Goal: Information Seeking & Learning: Compare options

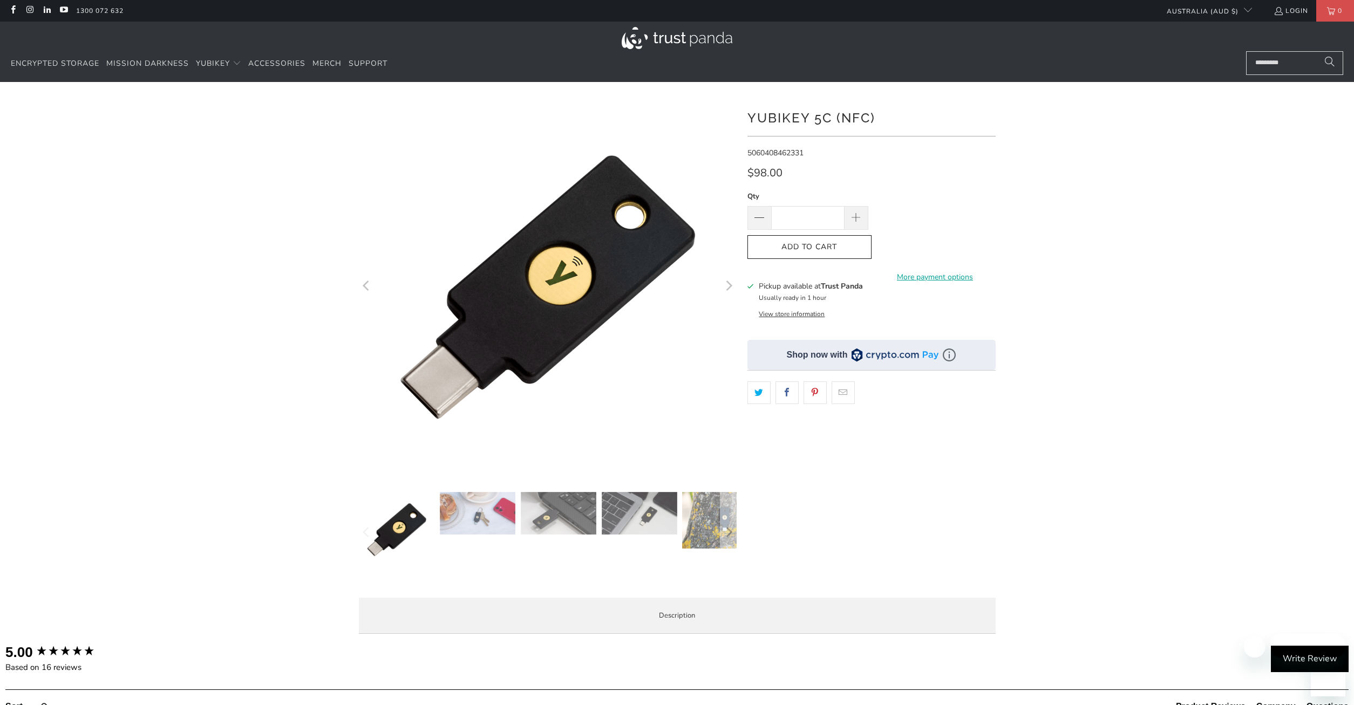
click at [511, 525] on img at bounding box center [478, 513] width 76 height 43
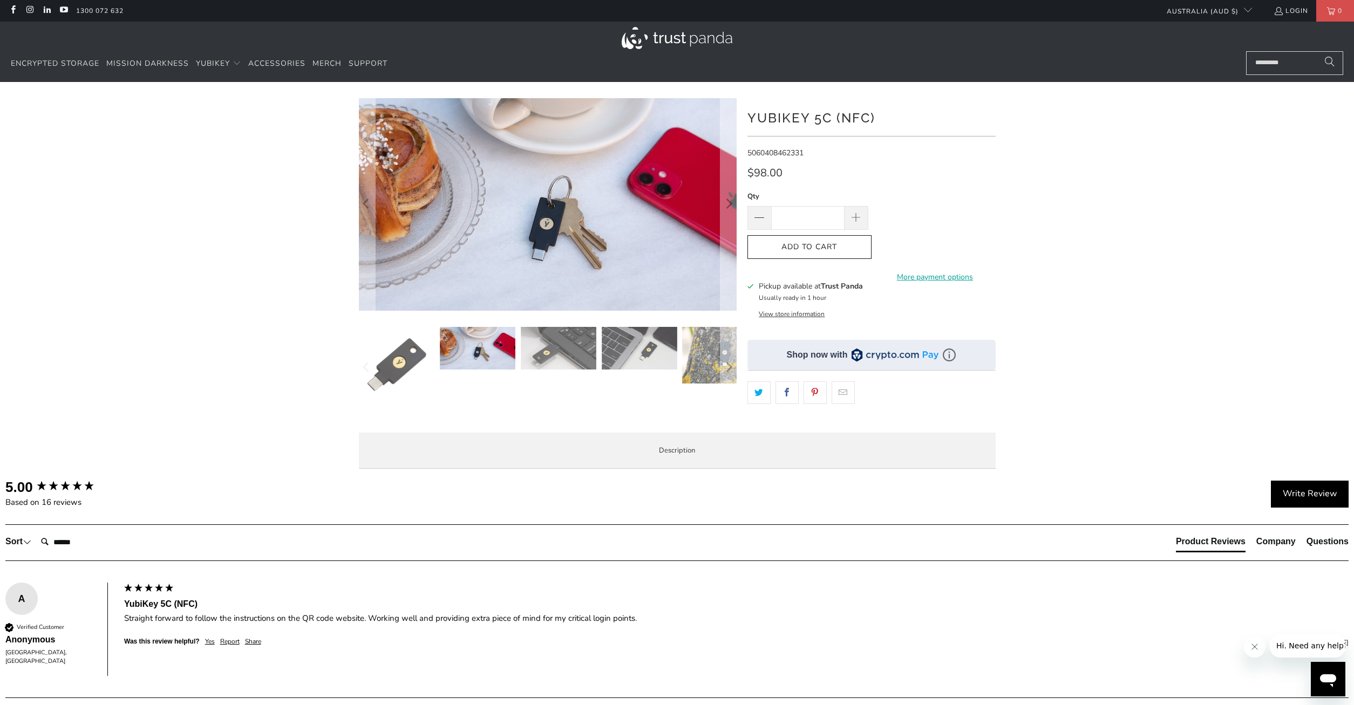
click at [548, 352] on img at bounding box center [559, 348] width 76 height 43
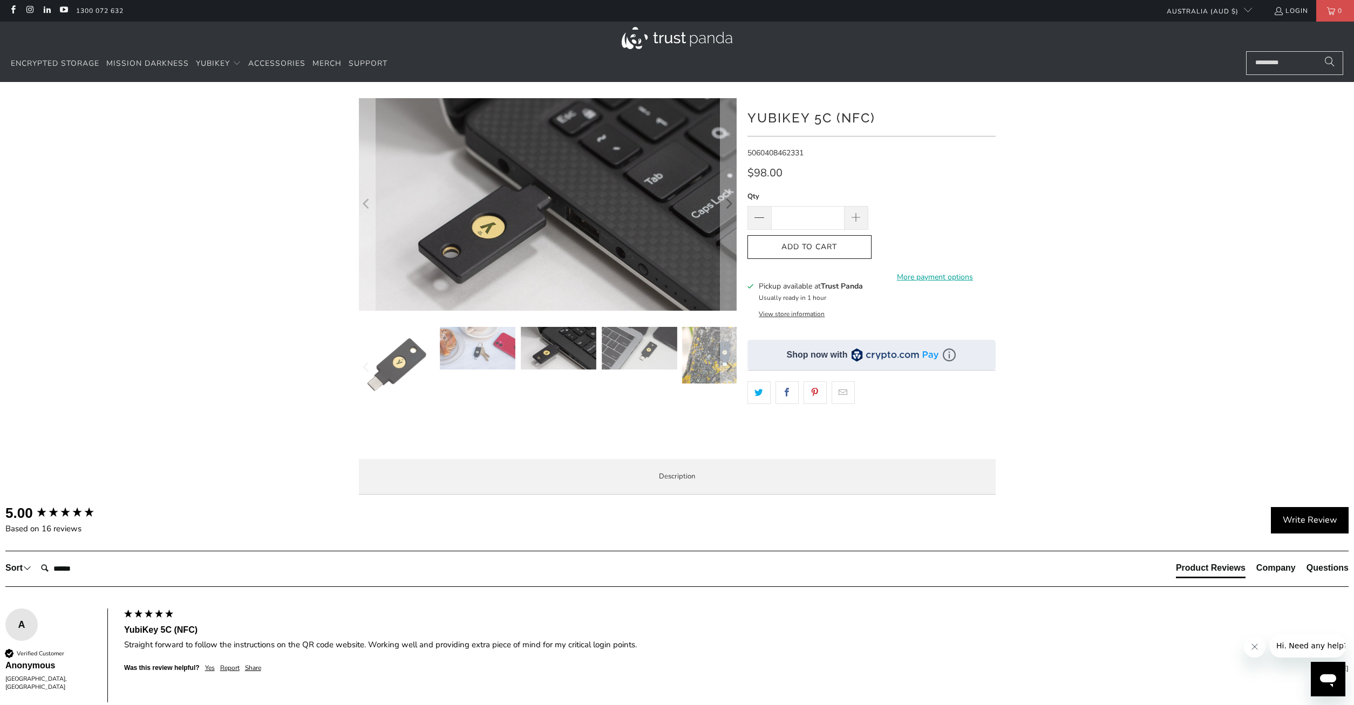
click at [631, 351] on img at bounding box center [640, 348] width 76 height 43
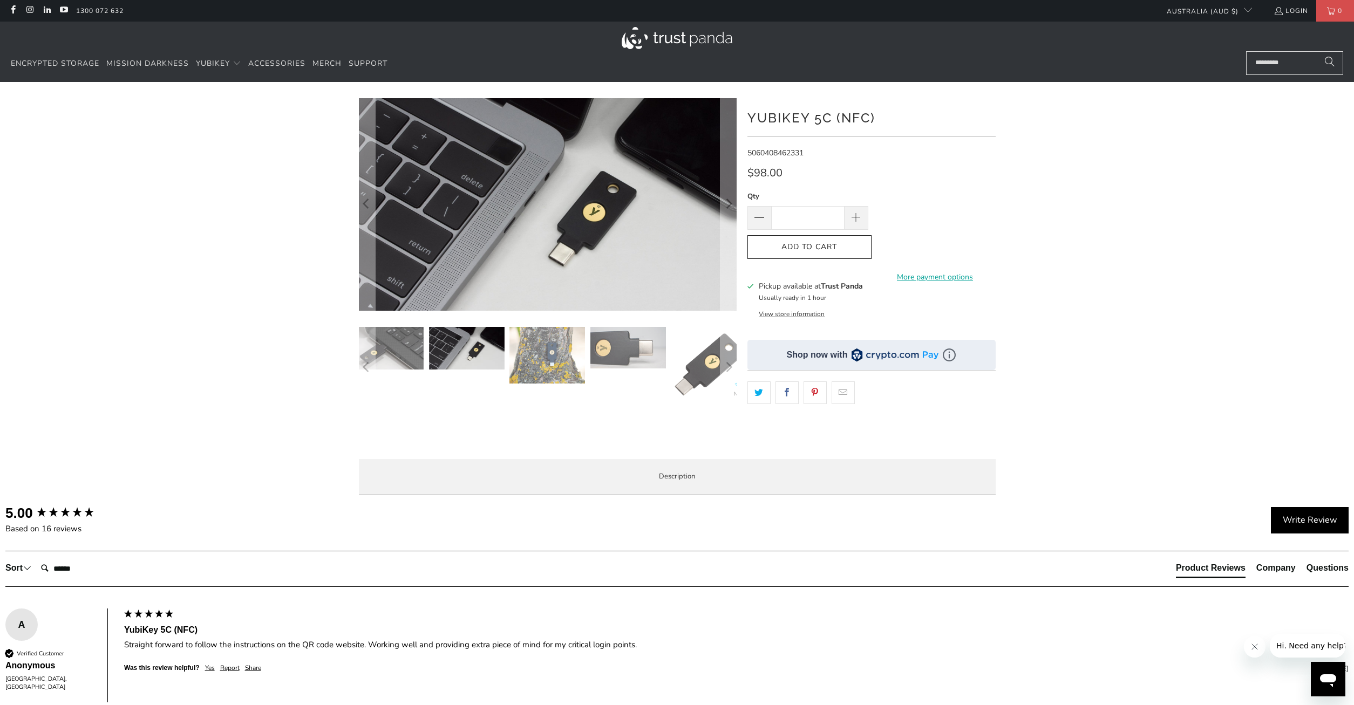
click at [656, 346] on img at bounding box center [628, 348] width 76 height 42
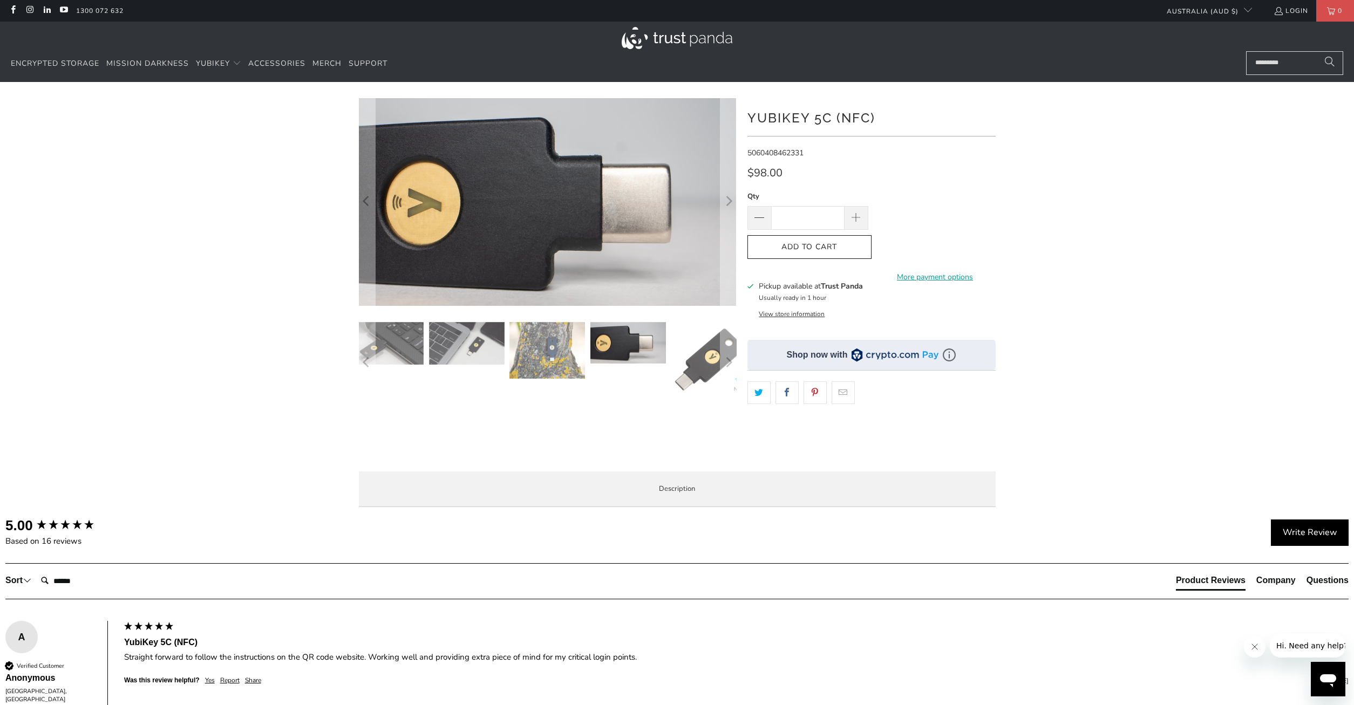
click at [699, 370] on img at bounding box center [710, 360] width 76 height 76
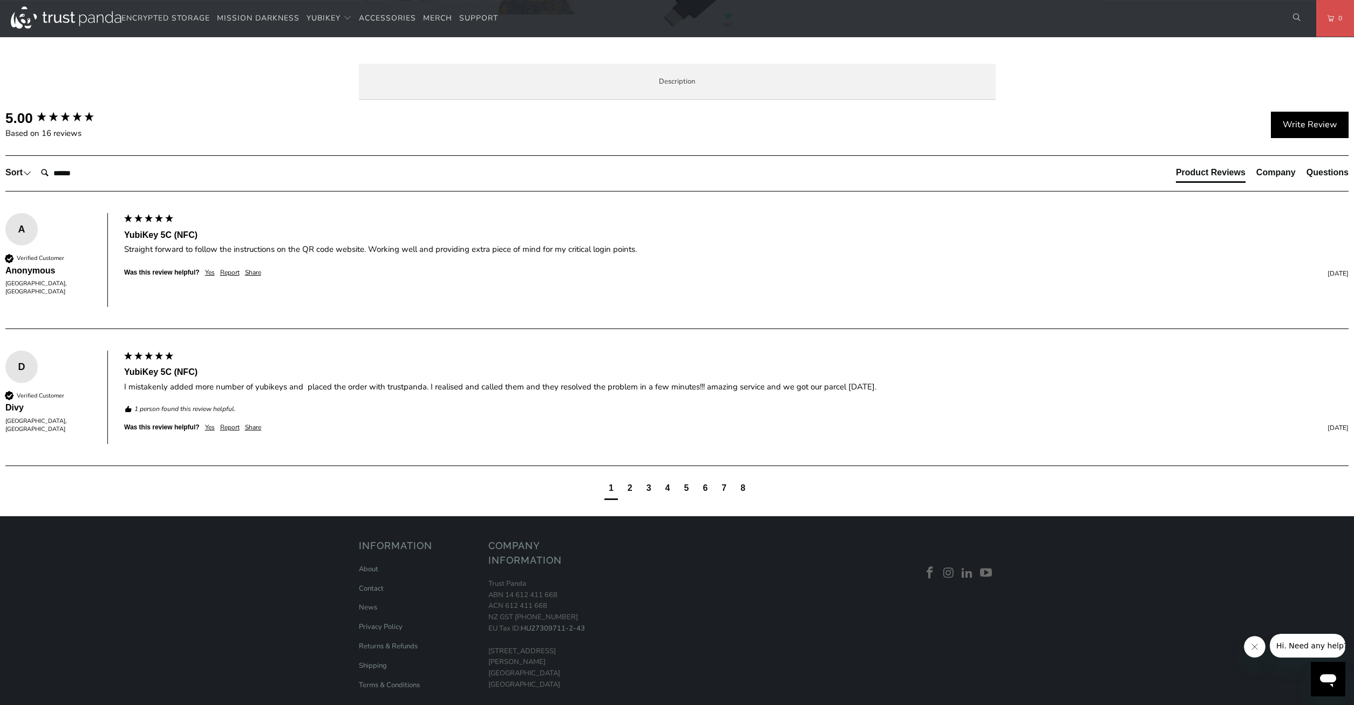
scroll to position [550, 0]
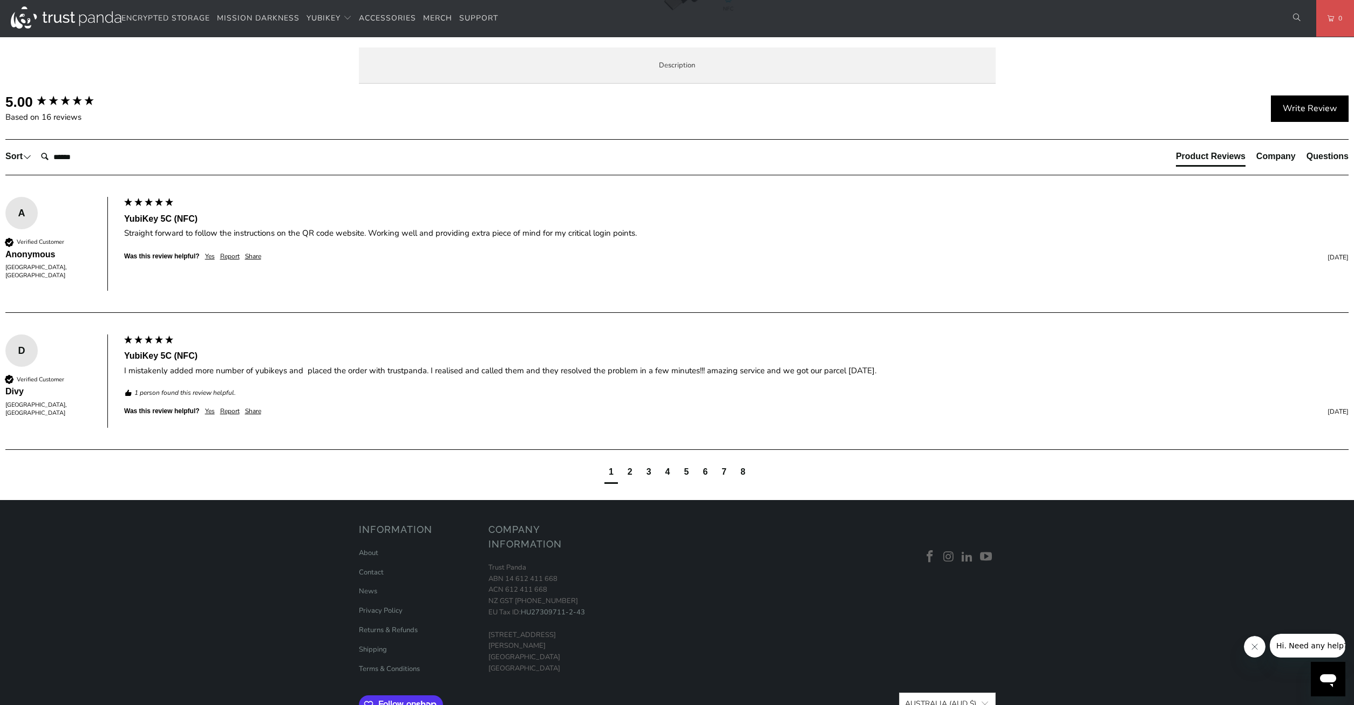
click at [0, 0] on li "Specifications" at bounding box center [0, 0] width 0 height 0
click at [0, 0] on span "Overview" at bounding box center [0, 0] width 0 height 0
click at [0, 0] on span "Specifications" at bounding box center [0, 0] width 0 height 0
click at [0, 0] on span "Enterprise and Government" at bounding box center [0, 0] width 0 height 0
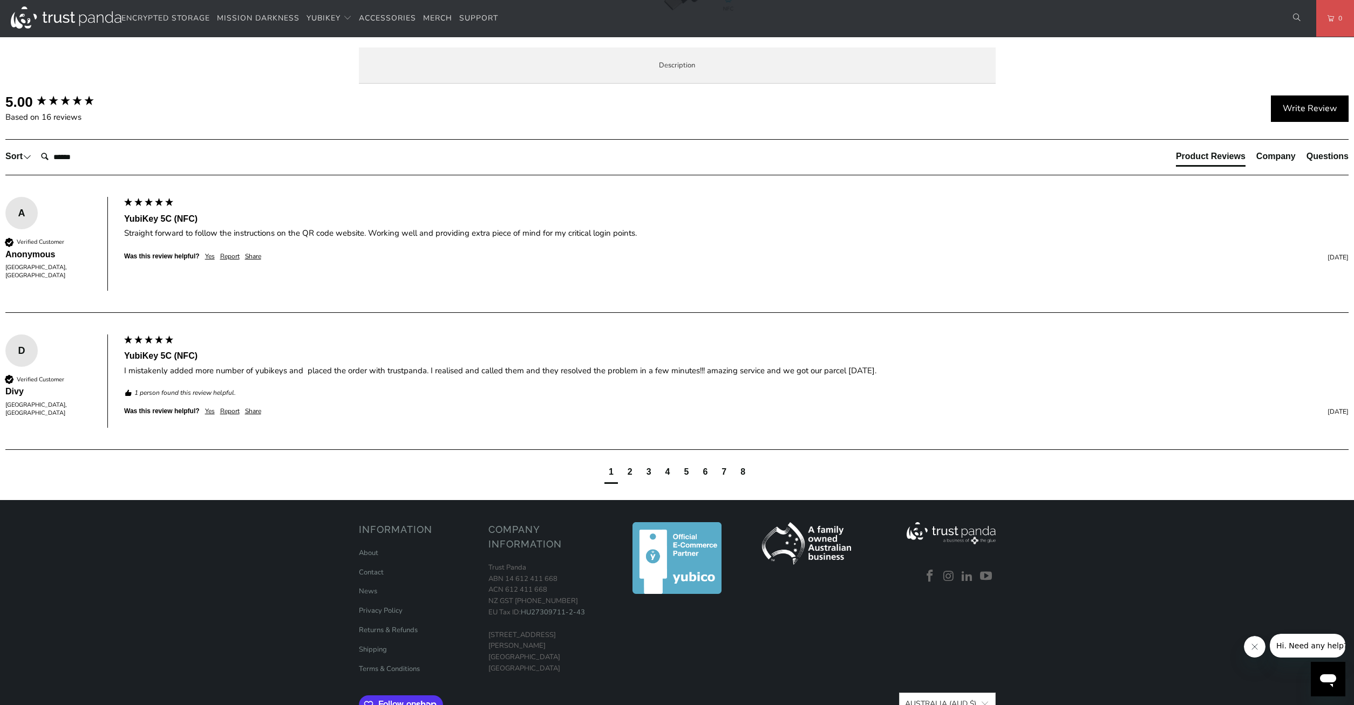
click at [0, 0] on li "Specifications" at bounding box center [0, 0] width 0 height 0
click at [0, 0] on li "Enterprise and Government" at bounding box center [0, 0] width 0 height 0
click at [0, 0] on li "Local Service & Support" at bounding box center [0, 0] width 0 height 0
click at [0, 0] on li "Enterprise and Government" at bounding box center [0, 0] width 0 height 0
click at [0, 0] on li "Specifications" at bounding box center [0, 0] width 0 height 0
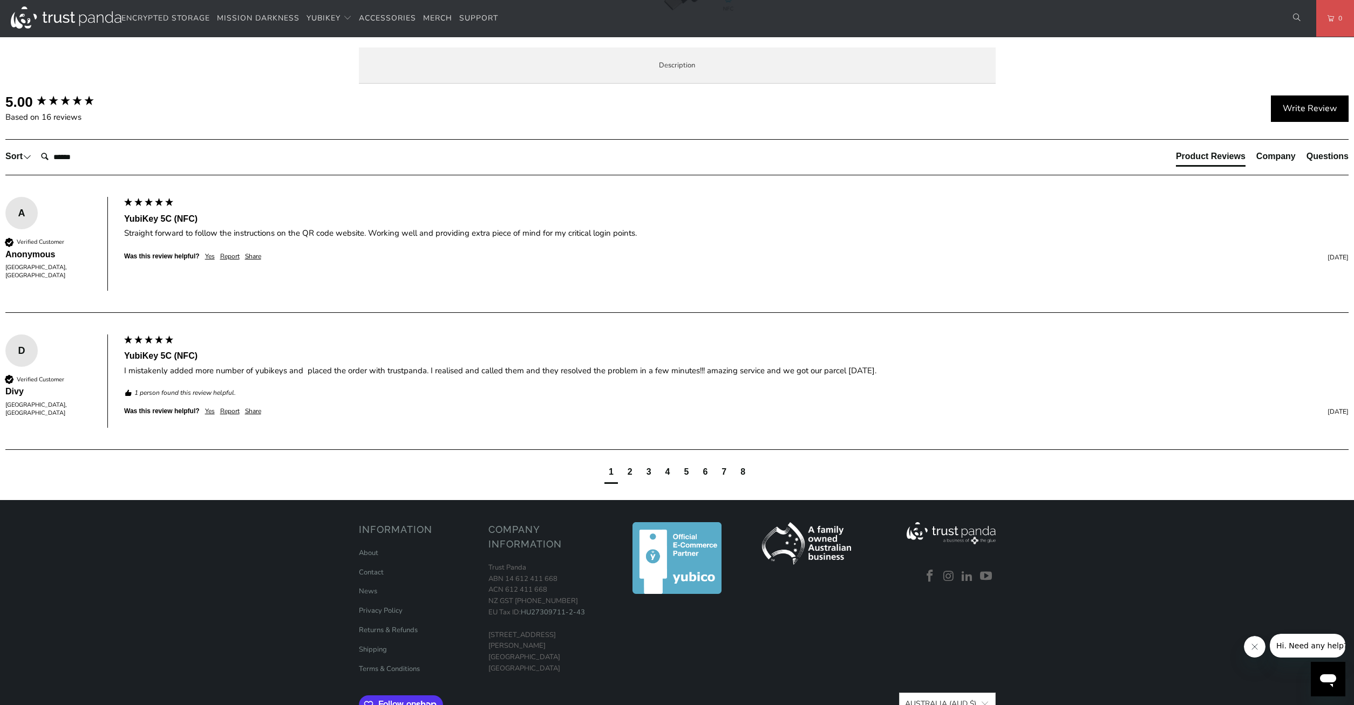
drag, startPoint x: 529, startPoint y: 113, endPoint x: 589, endPoint y: 109, distance: 60.0
click at [0, 0] on span "Enterprise and Government" at bounding box center [0, 0] width 0 height 0
drag, startPoint x: 626, startPoint y: 107, endPoint x: 525, endPoint y: 106, distance: 101.4
click at [0, 0] on span "Local Service & Support" at bounding box center [0, 0] width 0 height 0
click at [0, 0] on li "Overview" at bounding box center [0, 0] width 0 height 0
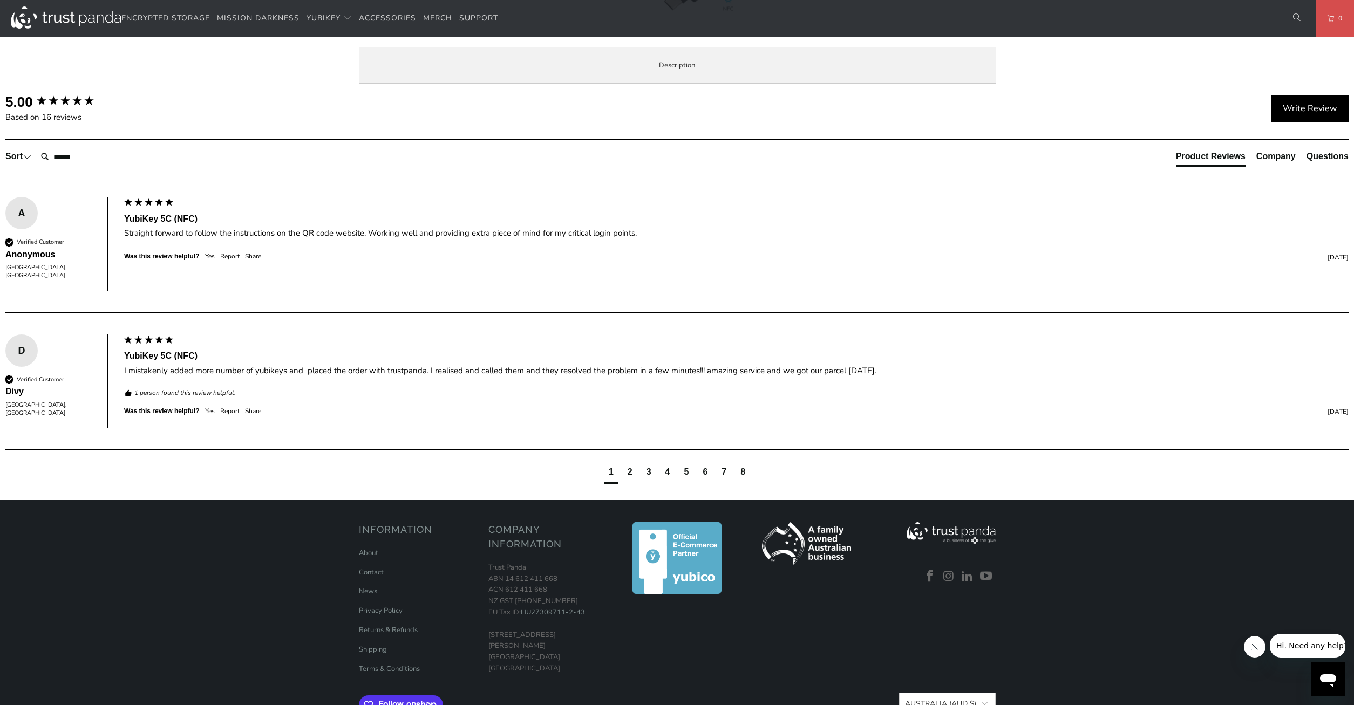
drag, startPoint x: 623, startPoint y: 503, endPoint x: 383, endPoint y: 336, distance: 292.9
click at [0, 0] on div "Overview Specifications Enterprise and Government Local Service & Support Overv…" at bounding box center [0, 0] width 0 height 0
click at [0, 0] on div "The YubiKey 5C NFC works with more online services and applications than any ot…" at bounding box center [0, 0] width 0 height 0
drag, startPoint x: 384, startPoint y: 337, endPoint x: 615, endPoint y: 356, distance: 232.2
click at [0, 0] on div "The YubiKey 5C NFC works with more online services and applications than any ot…" at bounding box center [0, 0] width 0 height 0
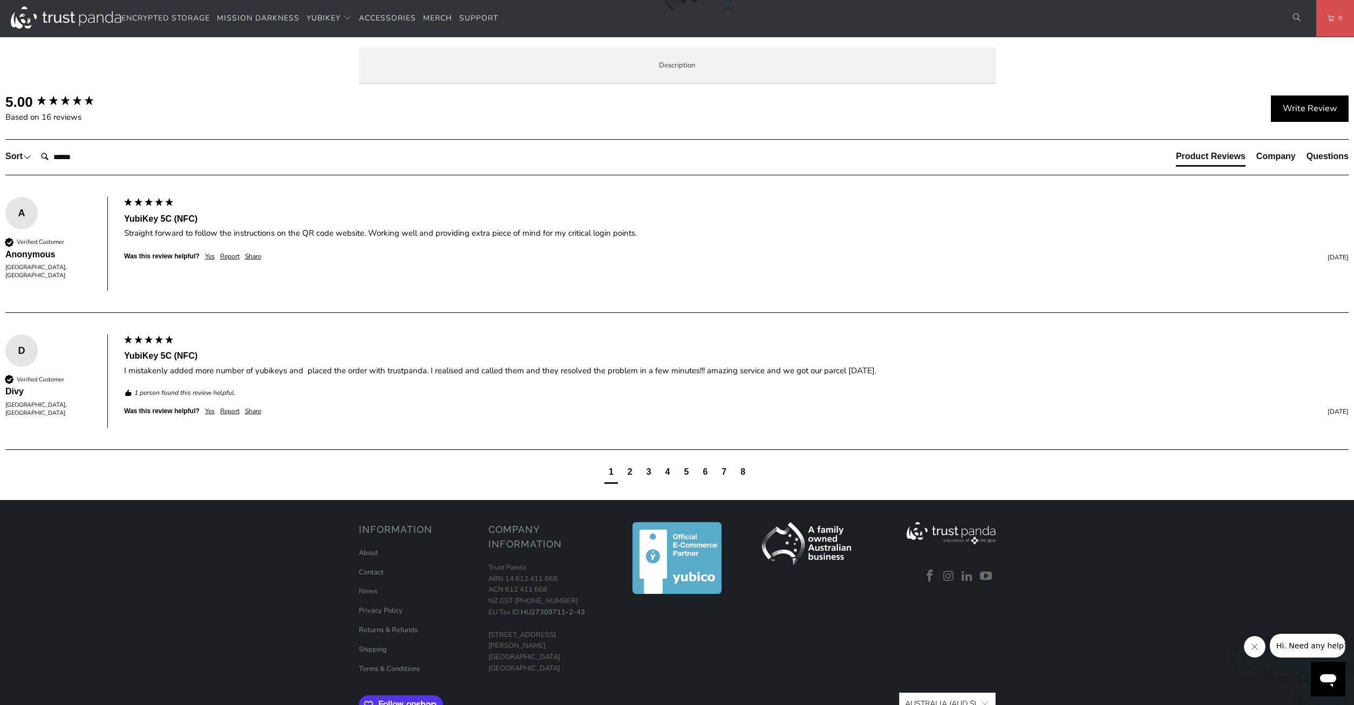
click at [0, 0] on p "SIMPLE - Most effective way to protect against account takeovers EASY - Intuiti…" at bounding box center [0, 0] width 0 height 0
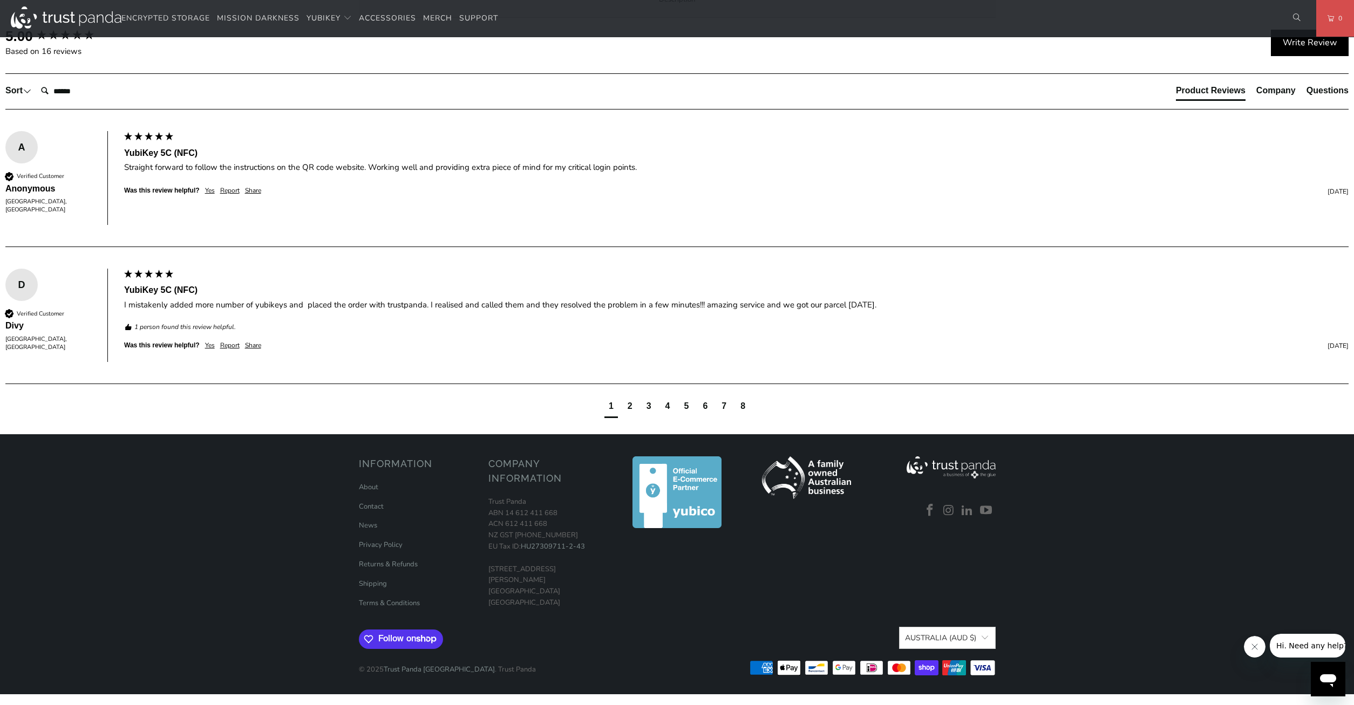
scroll to position [0, 0]
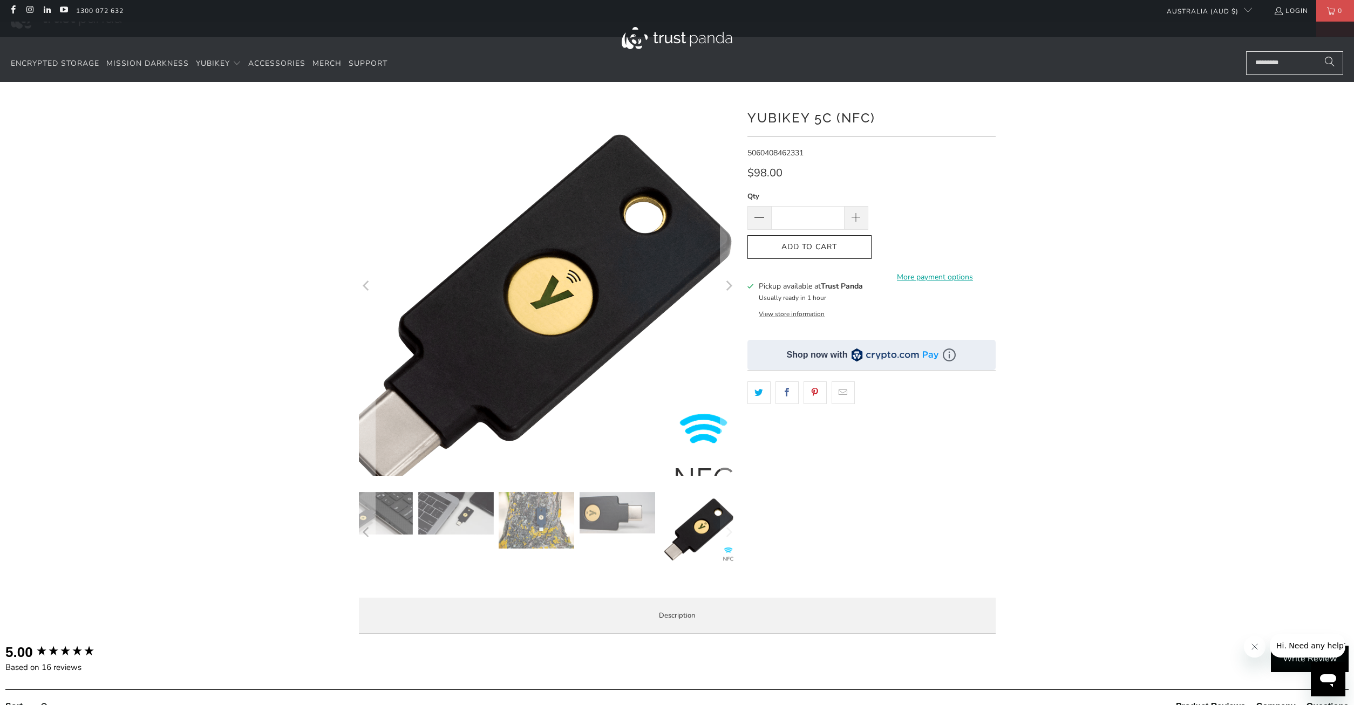
drag, startPoint x: 721, startPoint y: 234, endPoint x: 827, endPoint y: 54, distance: 208.5
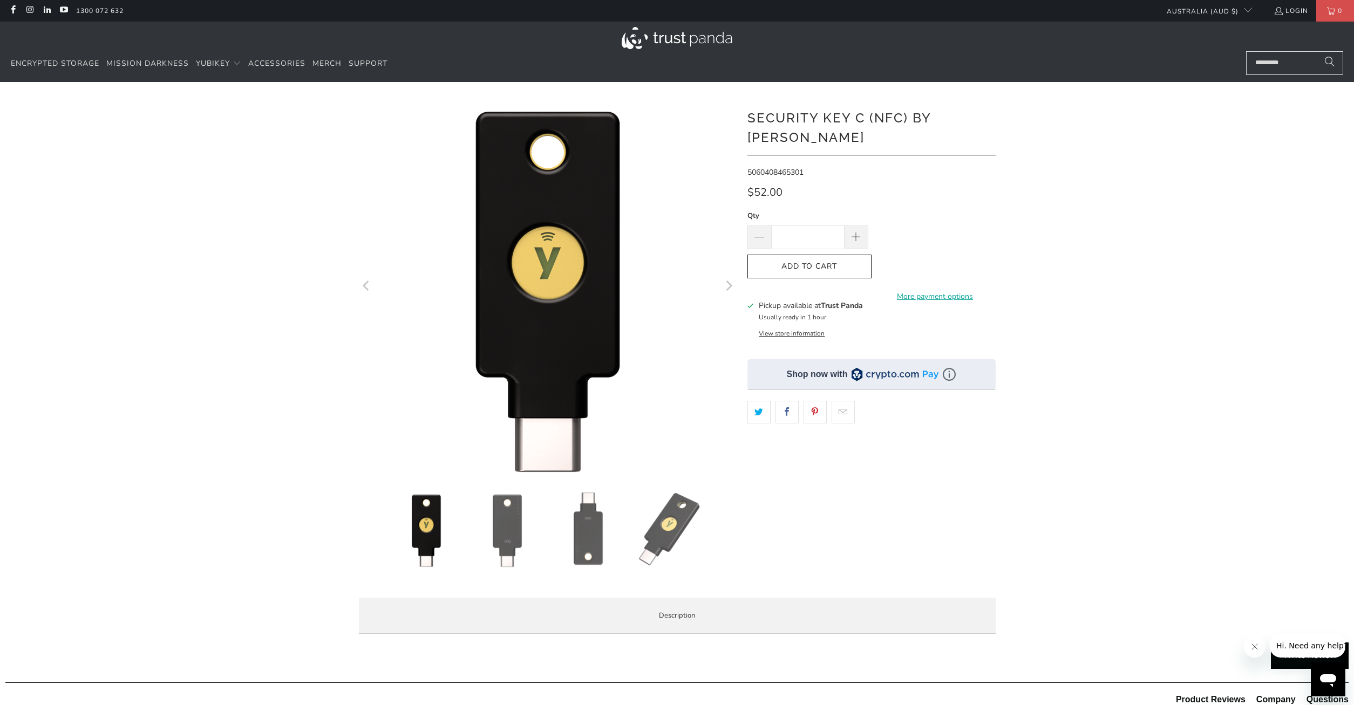
click at [484, 533] on img at bounding box center [507, 530] width 76 height 76
click at [569, 536] on img at bounding box center [588, 530] width 76 height 76
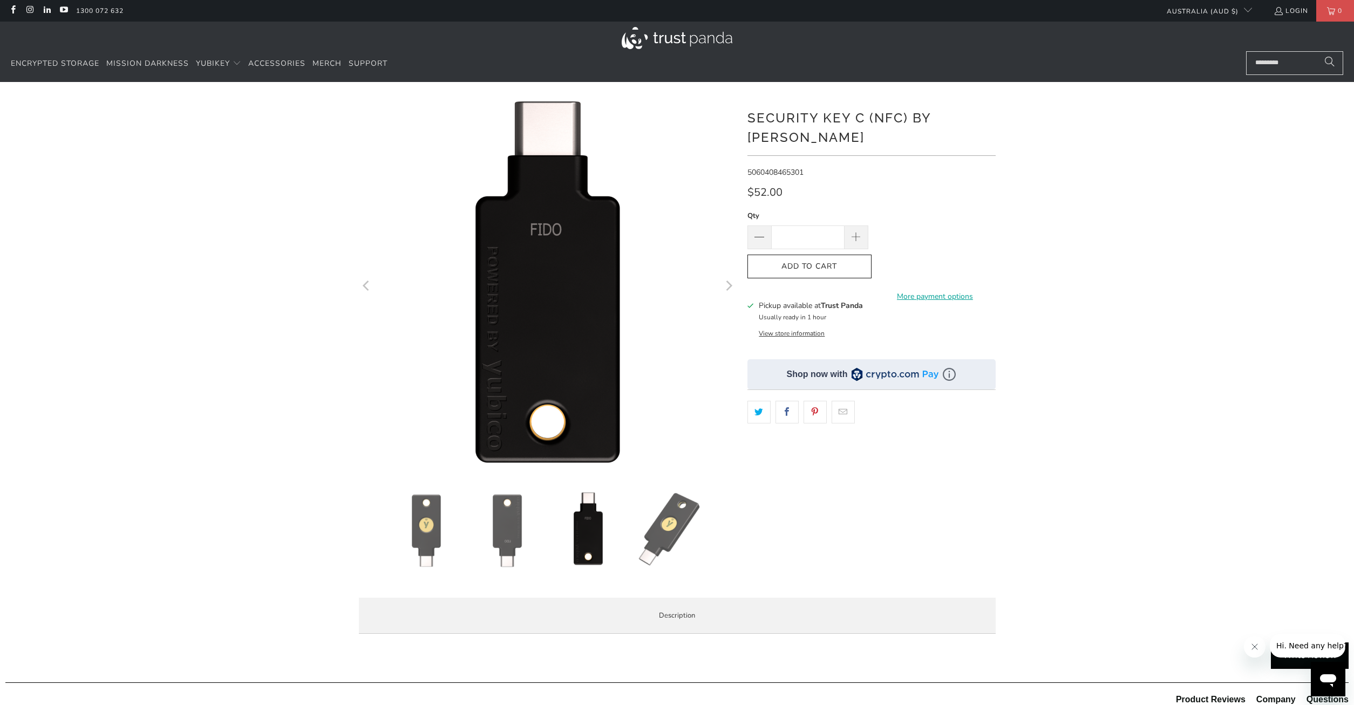
click at [633, 546] on img at bounding box center [669, 530] width 76 height 76
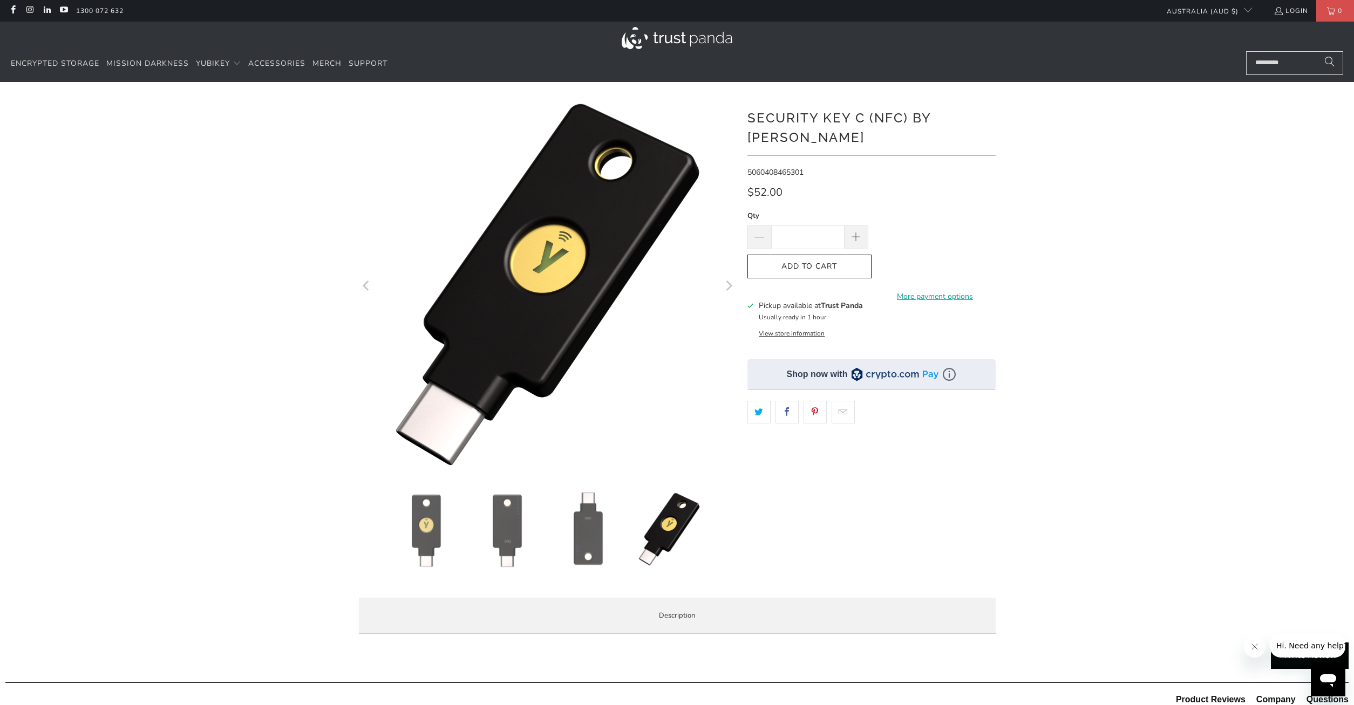
click at [573, 545] on img at bounding box center [588, 530] width 76 height 76
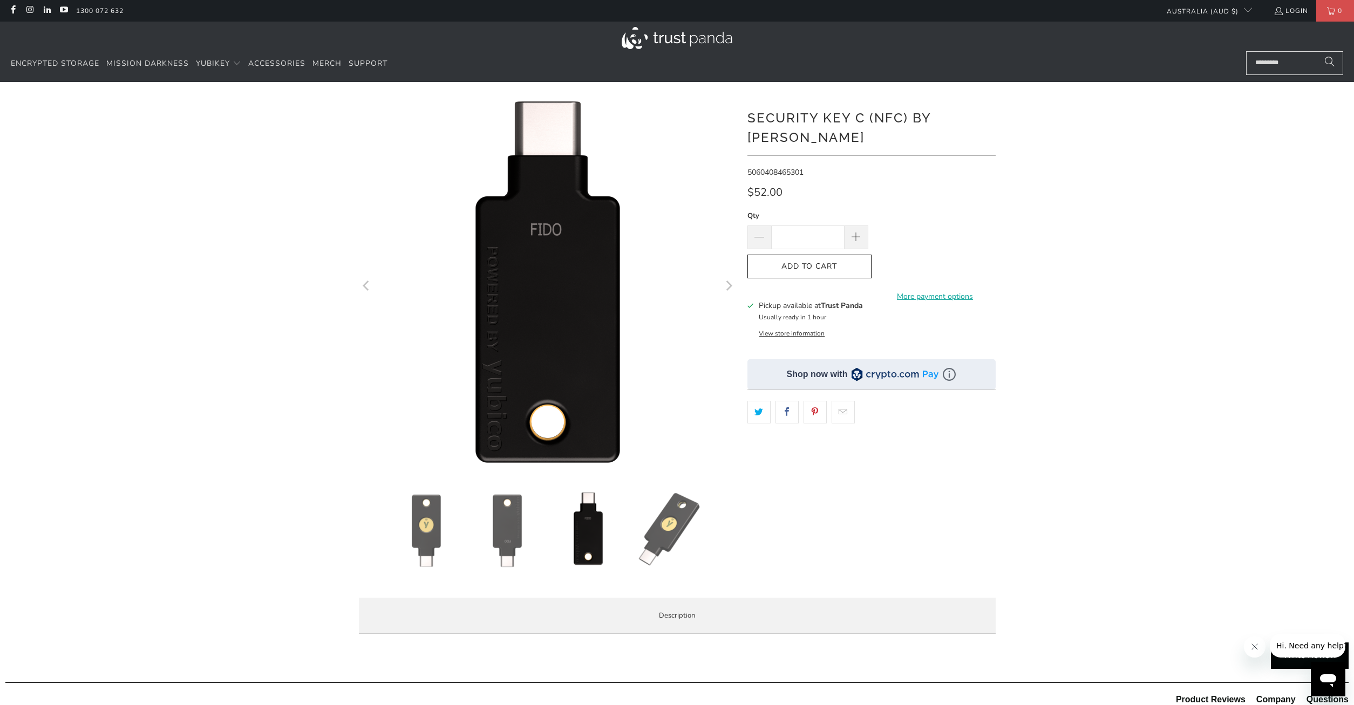
click at [523, 533] on img at bounding box center [507, 530] width 76 height 76
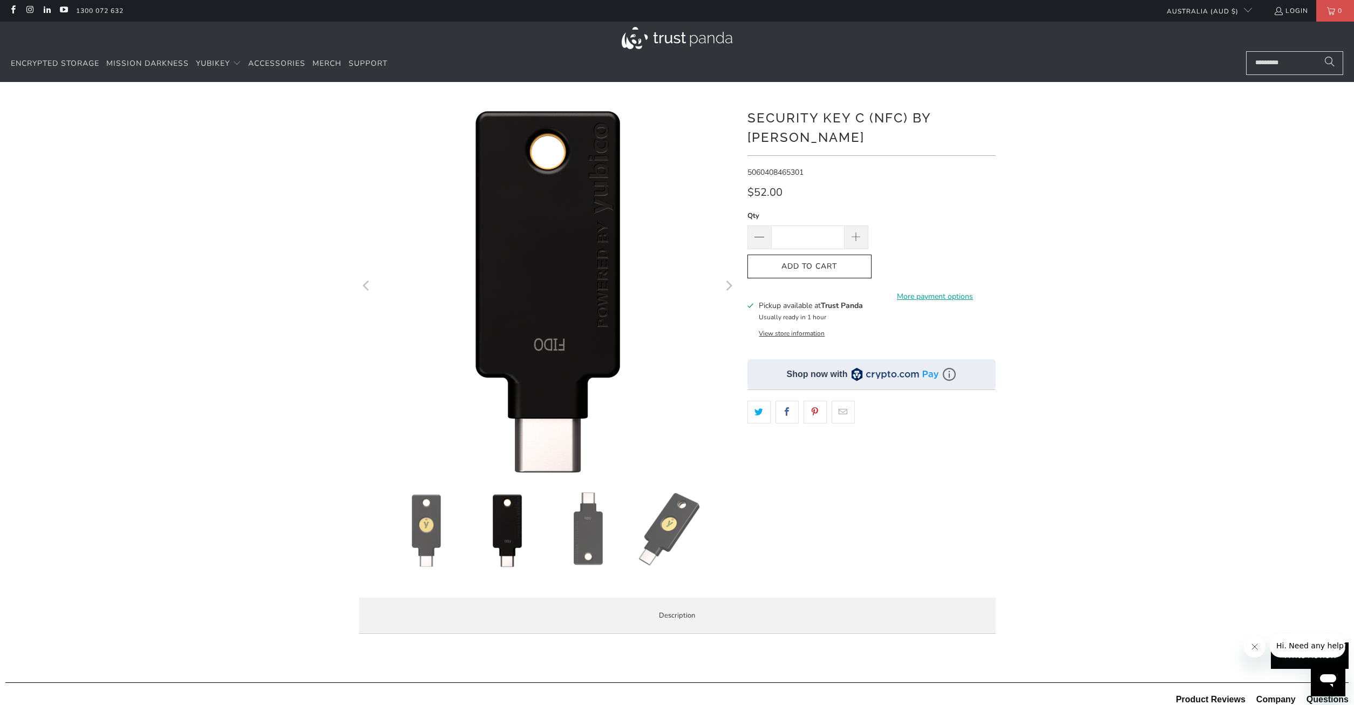
click at [440, 524] on img at bounding box center [426, 530] width 76 height 76
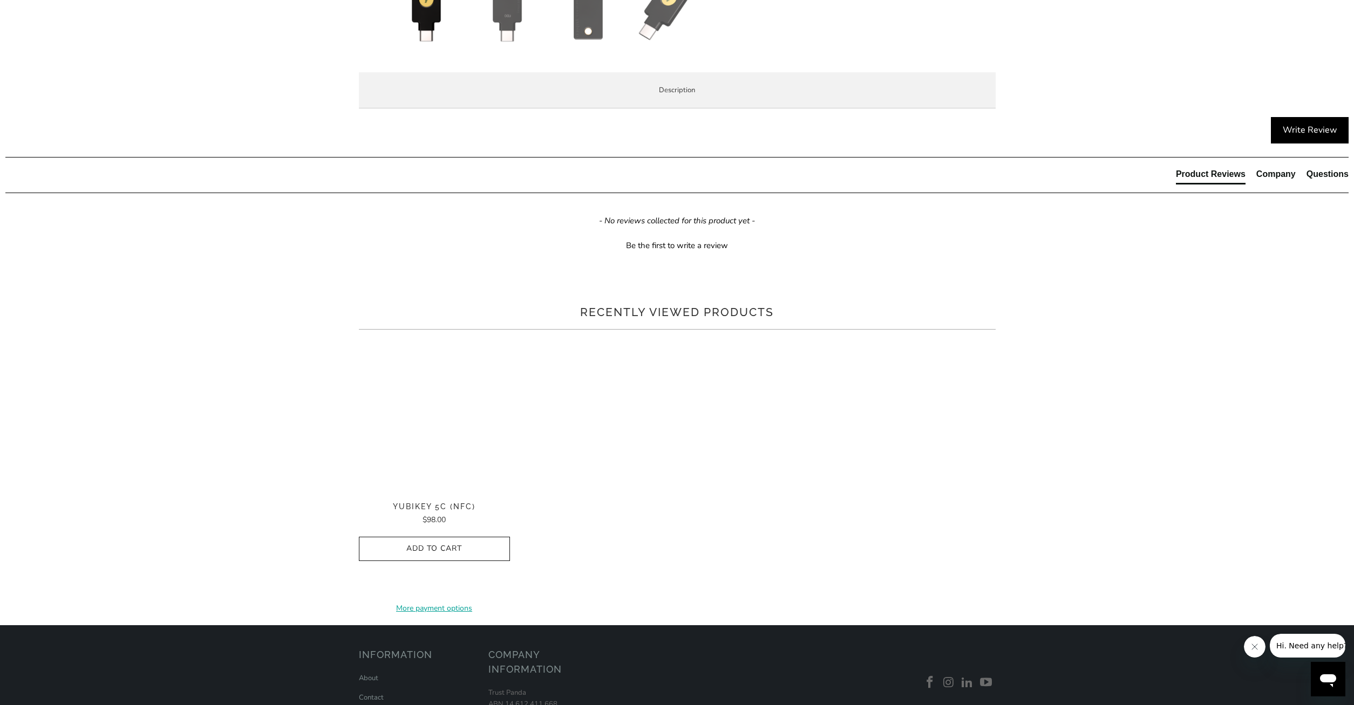
scroll to position [605, 0]
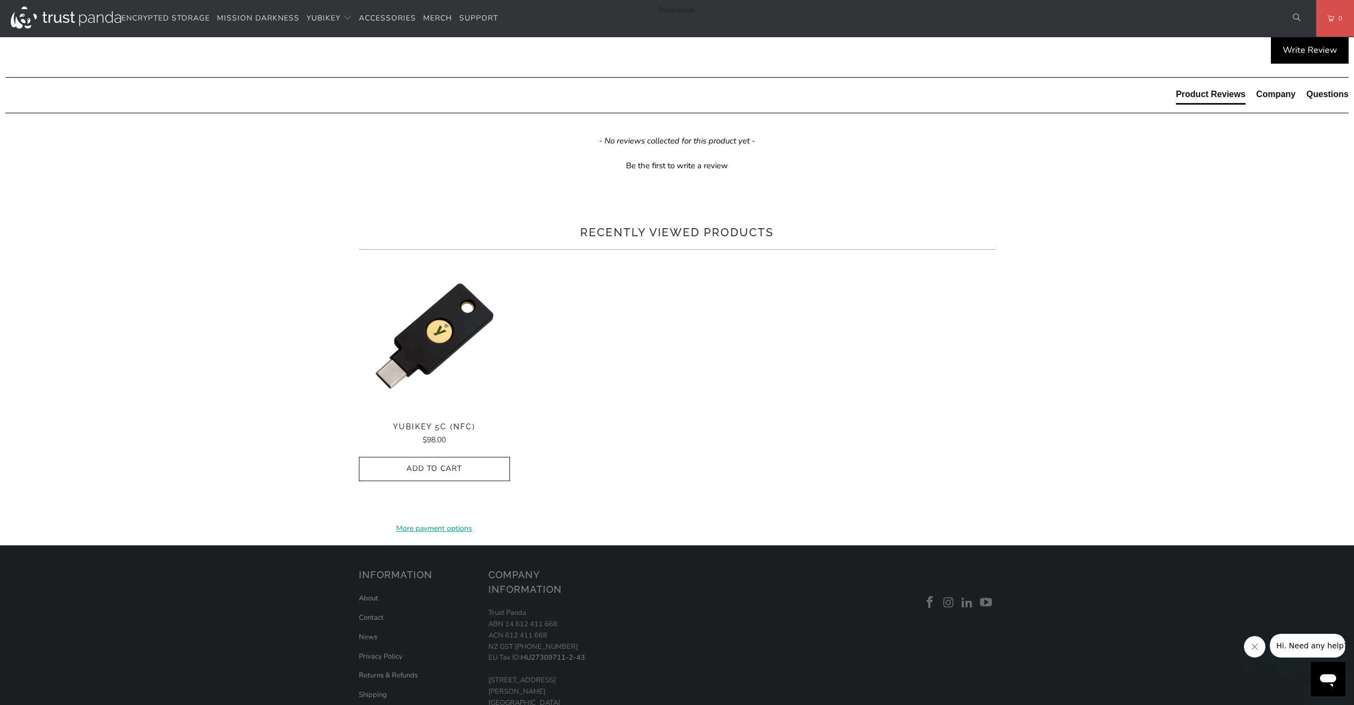
drag, startPoint x: 482, startPoint y: 235, endPoint x: 489, endPoint y: 235, distance: 7.0
click at [0, 0] on strong "Security Key C NFC by [PERSON_NAME]" at bounding box center [0, 0] width 0 height 0
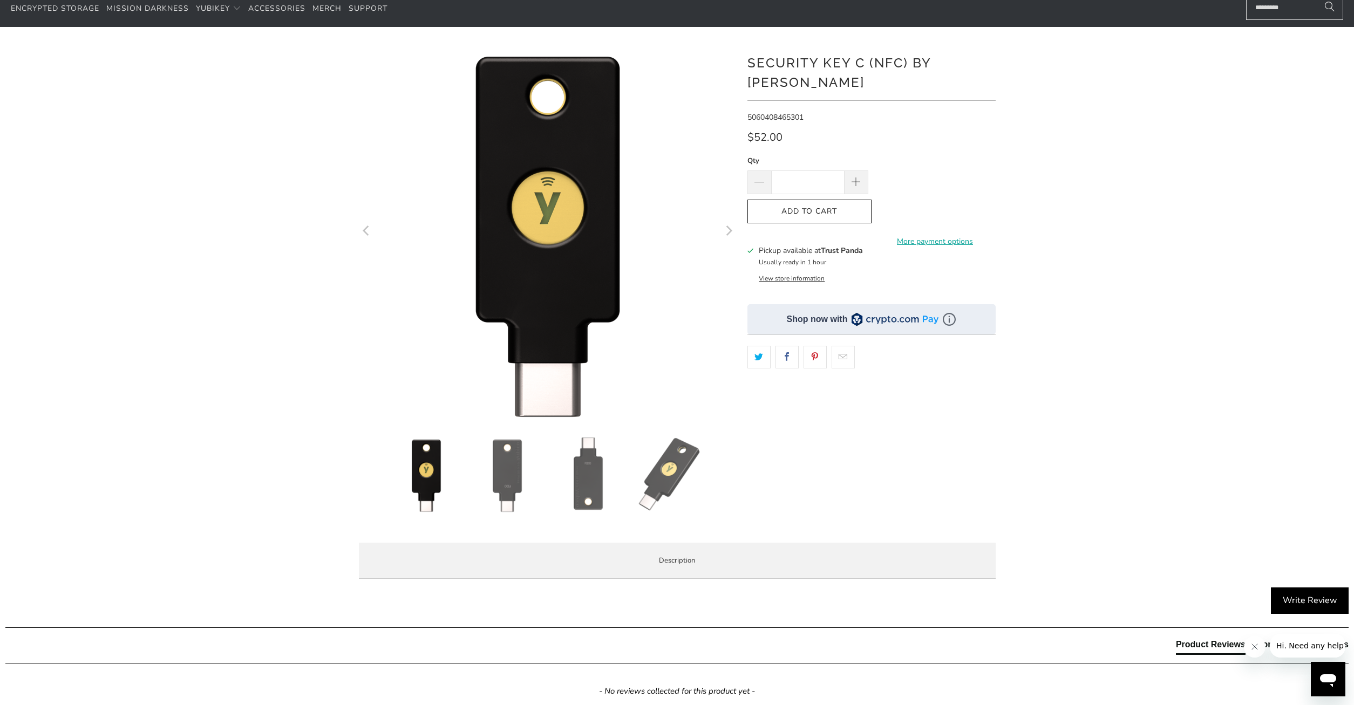
scroll to position [0, 0]
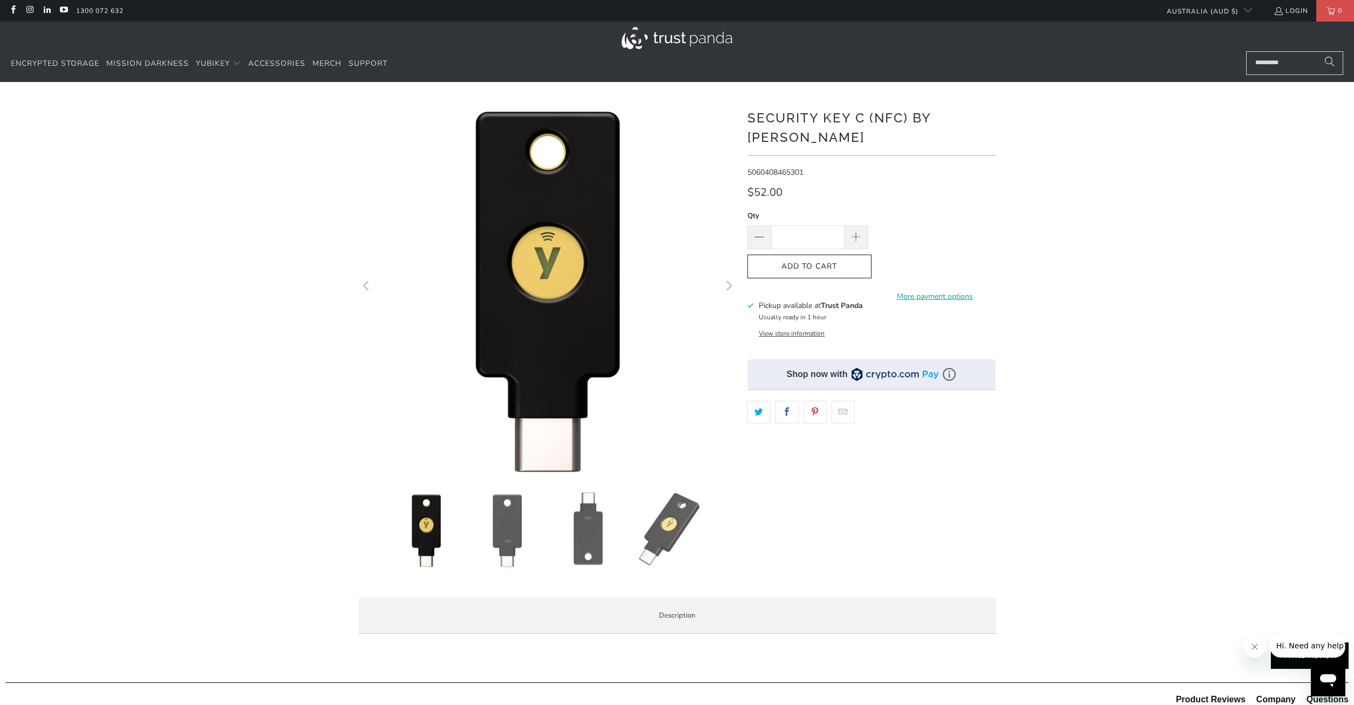
click at [753, 185] on span "$52.00" at bounding box center [764, 192] width 35 height 15
click at [856, 186] on div "**********" at bounding box center [871, 343] width 248 height 491
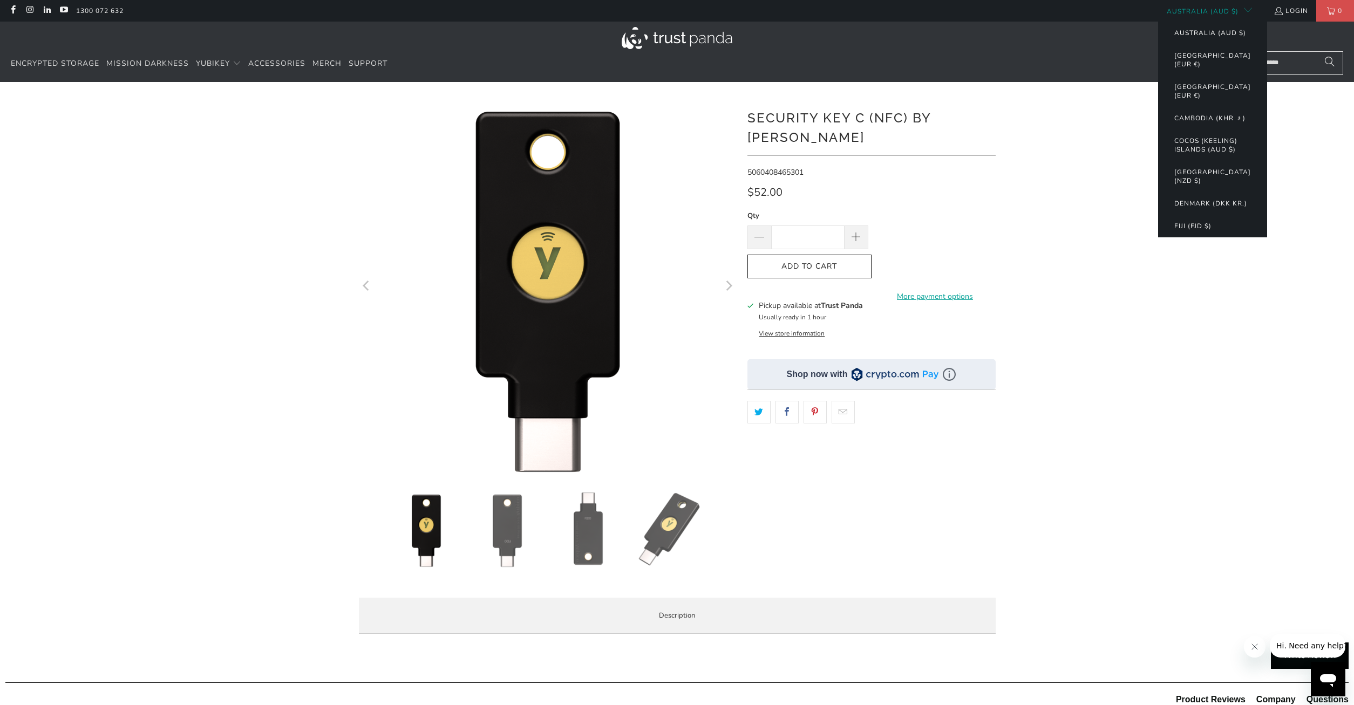
click at [1227, 13] on button "Australia (AUD $)" at bounding box center [1205, 11] width 94 height 22
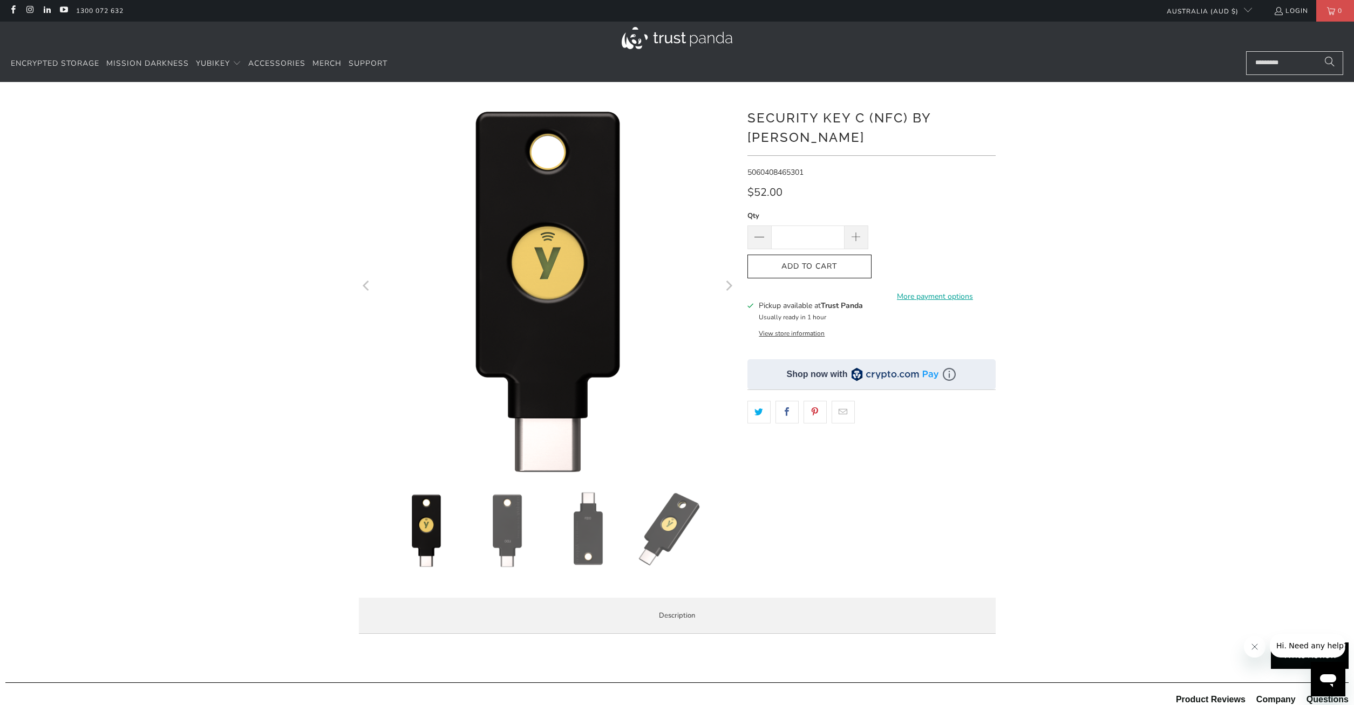
click at [514, 531] on img at bounding box center [507, 530] width 76 height 76
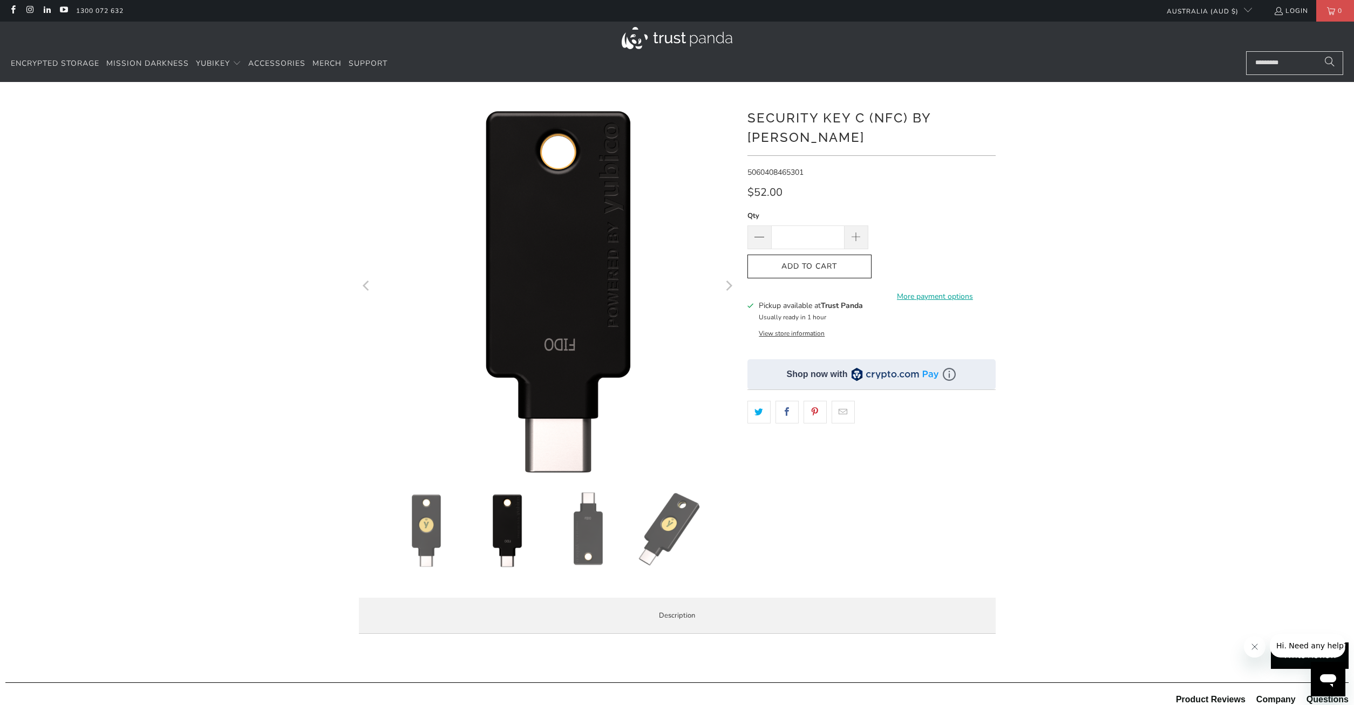
click at [570, 529] on img at bounding box center [588, 530] width 76 height 76
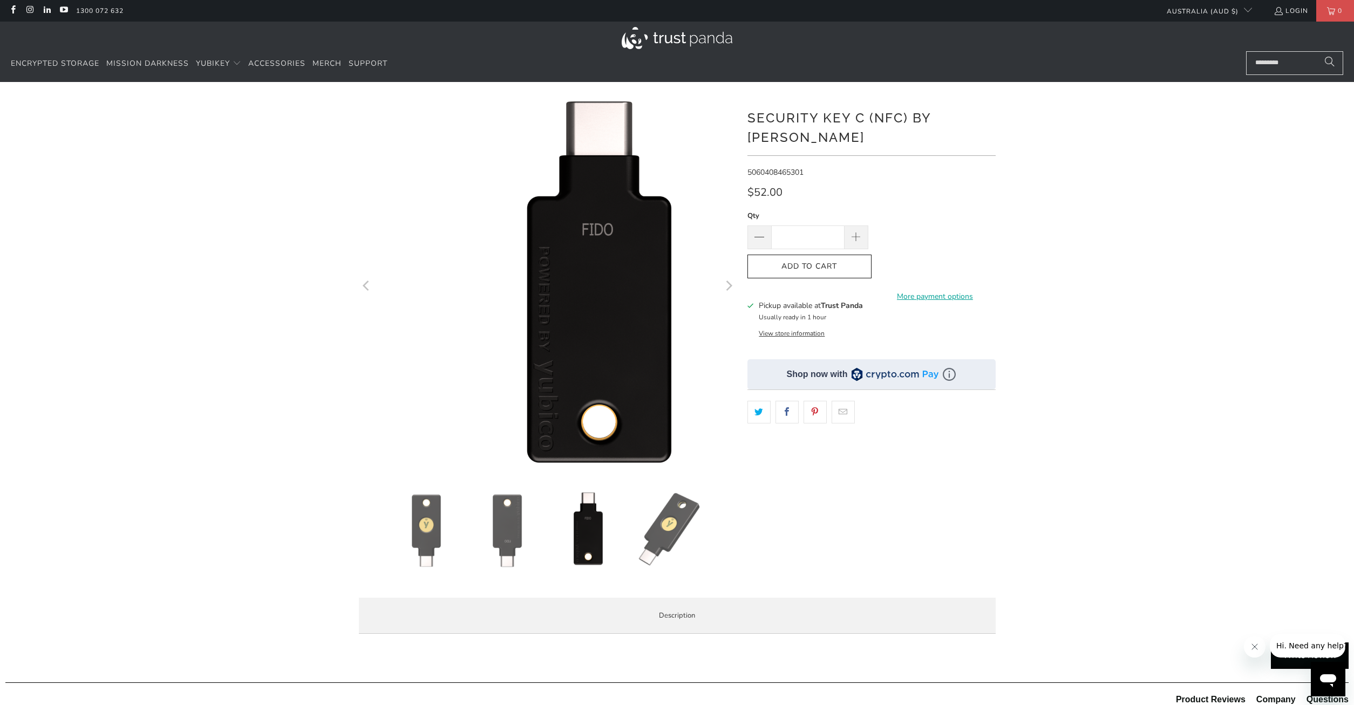
click at [647, 534] on img at bounding box center [669, 530] width 76 height 76
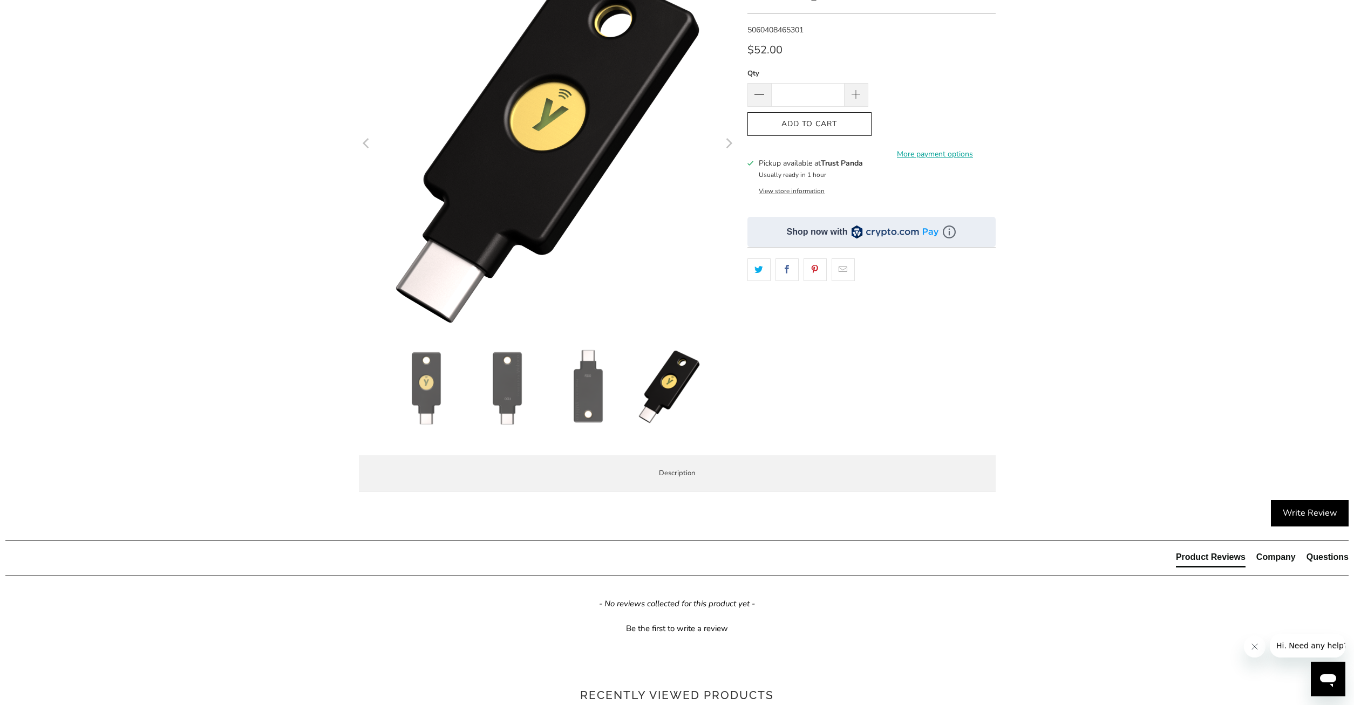
scroll to position [330, 0]
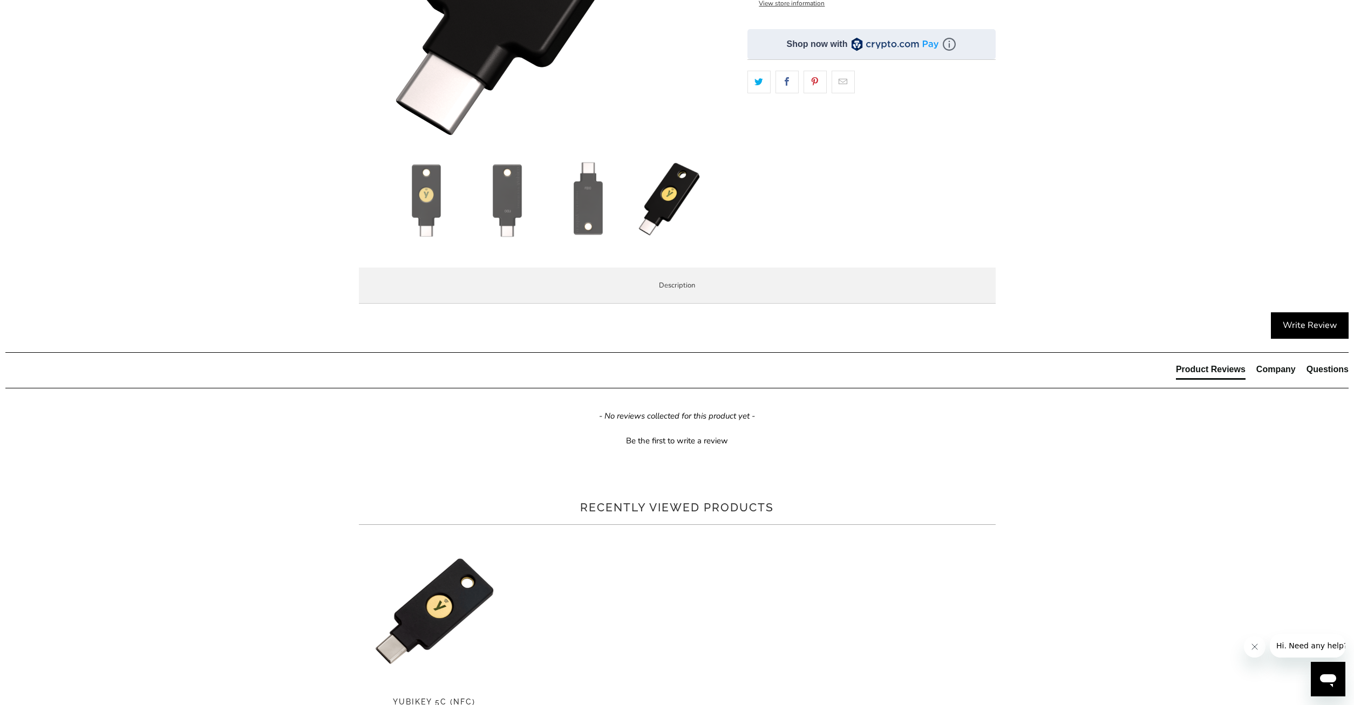
click at [0, 0] on li "Specifications" at bounding box center [0, 0] width 0 height 0
click at [0, 0] on td "5060408465301" at bounding box center [0, 0] width 0 height 0
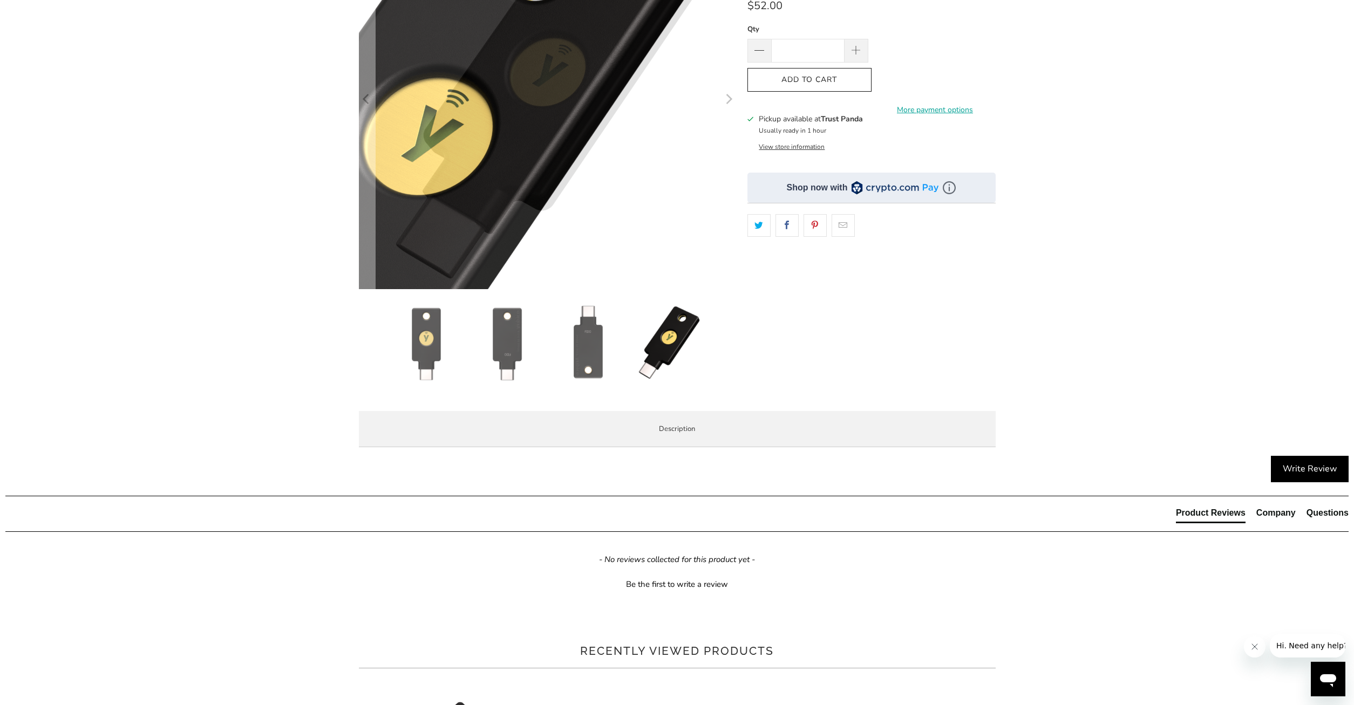
scroll to position [385, 0]
